Goal: Navigation & Orientation: Find specific page/section

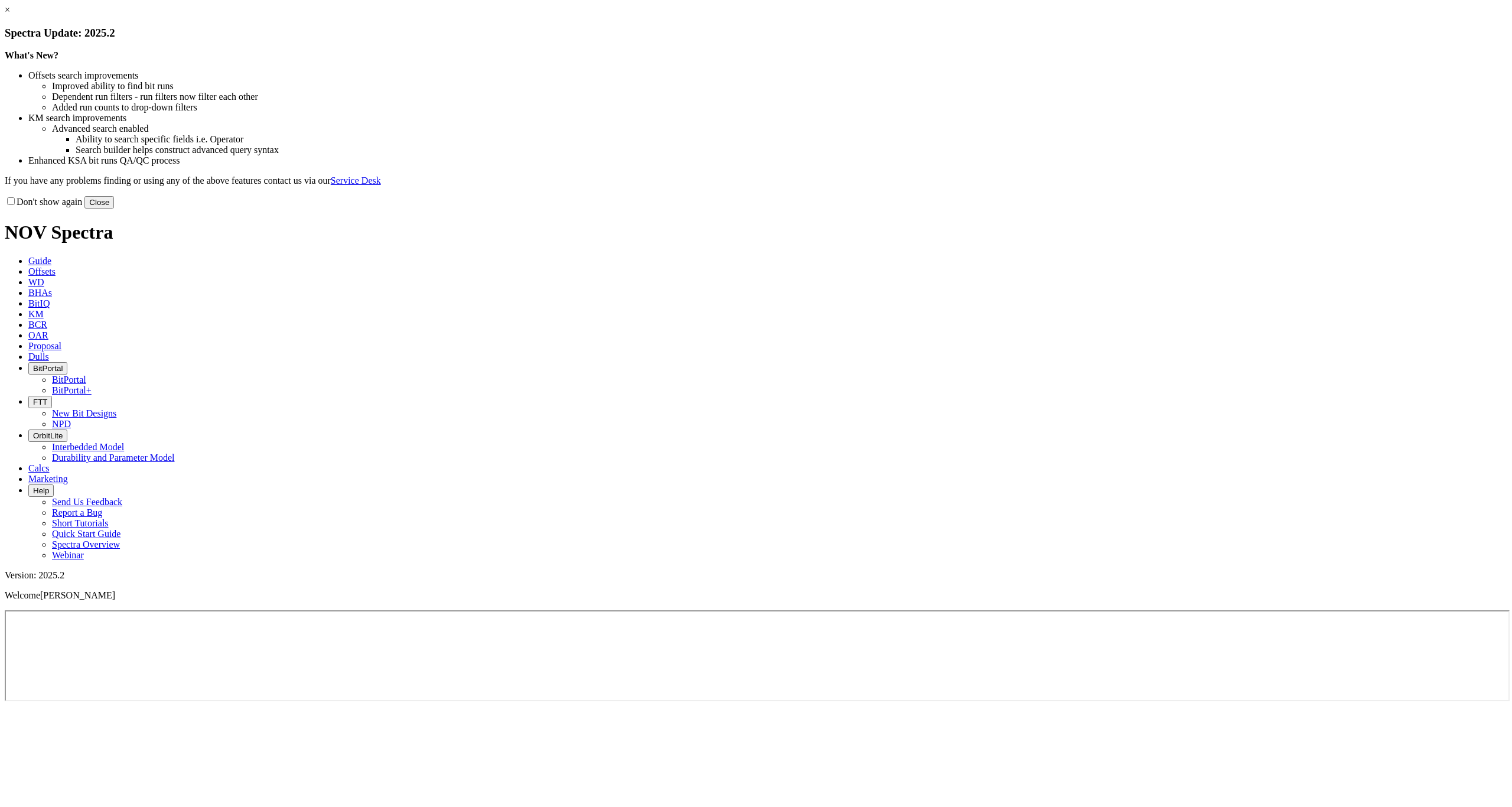
drag, startPoint x: 1000, startPoint y: 328, endPoint x: 944, endPoint y: 345, distance: 58.5
click at [114, 208] on button "Close" at bounding box center [99, 202] width 29 height 12
drag, startPoint x: 998, startPoint y: 320, endPoint x: 941, endPoint y: 337, distance: 59.5
click at [114, 208] on button "Close" at bounding box center [99, 202] width 29 height 12
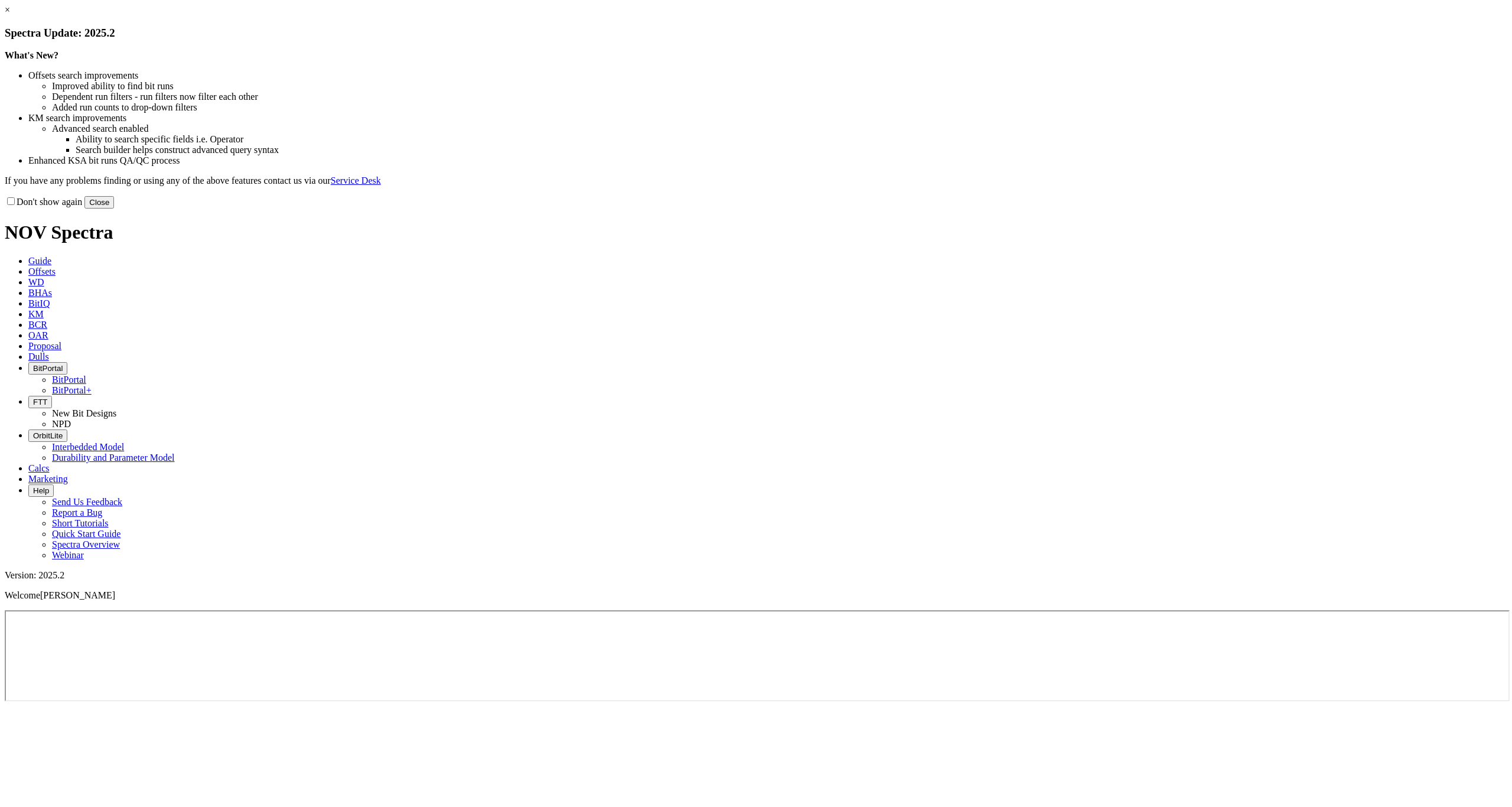
click at [114, 208] on button "Close" at bounding box center [99, 202] width 29 height 12
